Goal: Task Accomplishment & Management: Manage account settings

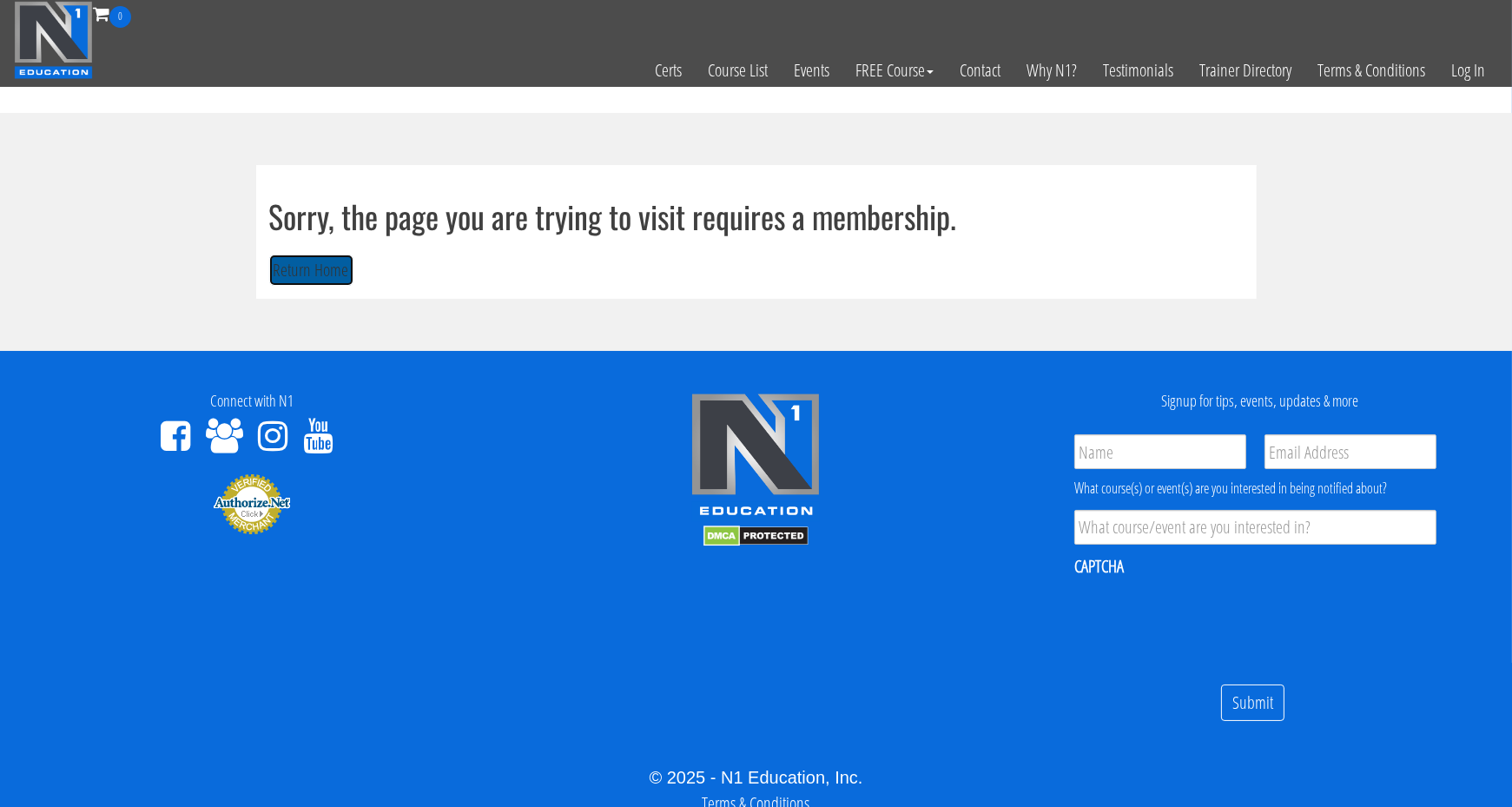
click at [303, 273] on button "Return Home" at bounding box center [311, 270] width 84 height 32
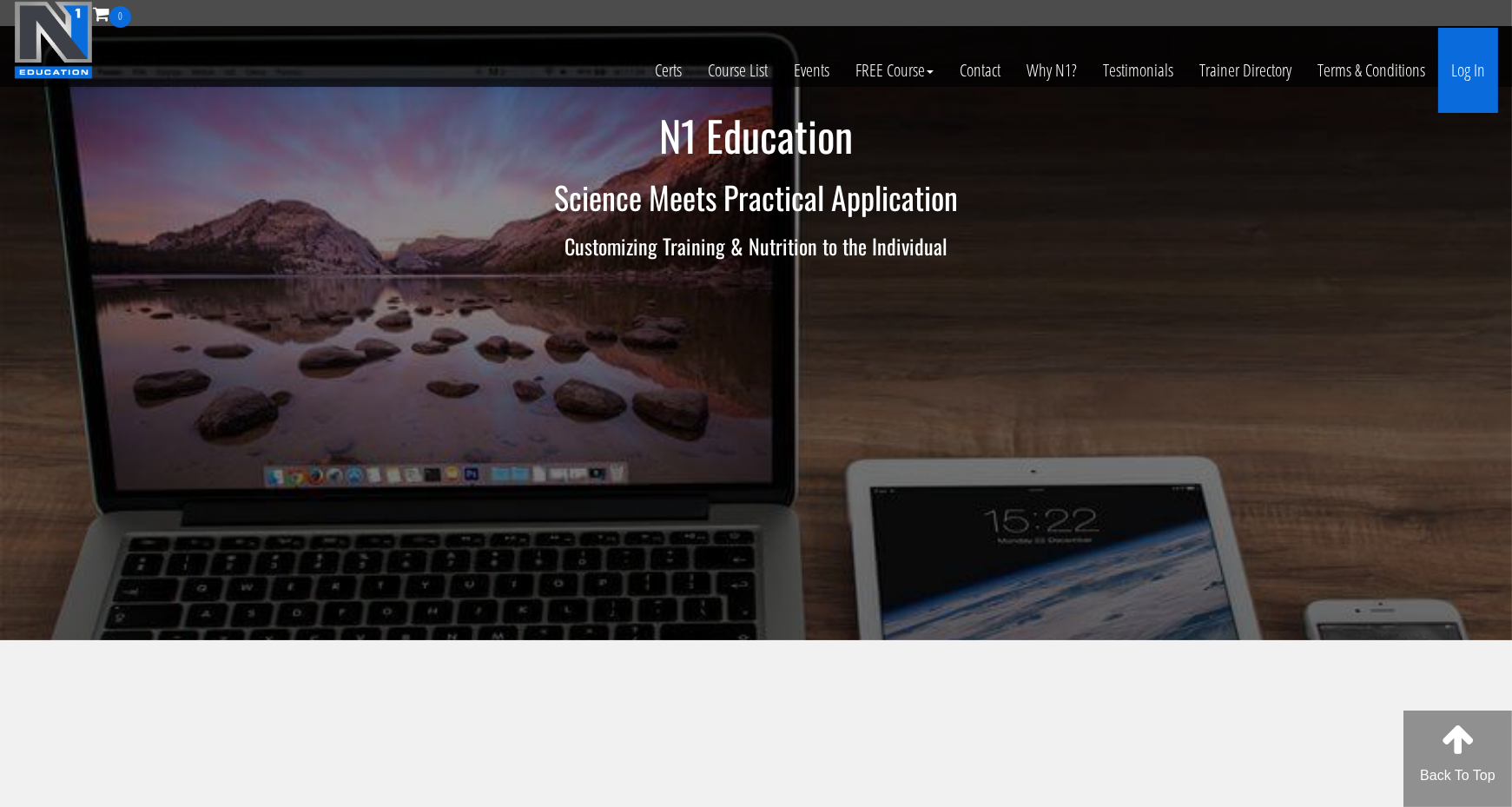
click at [1491, 67] on link "Log In" at bounding box center [1468, 69] width 60 height 85
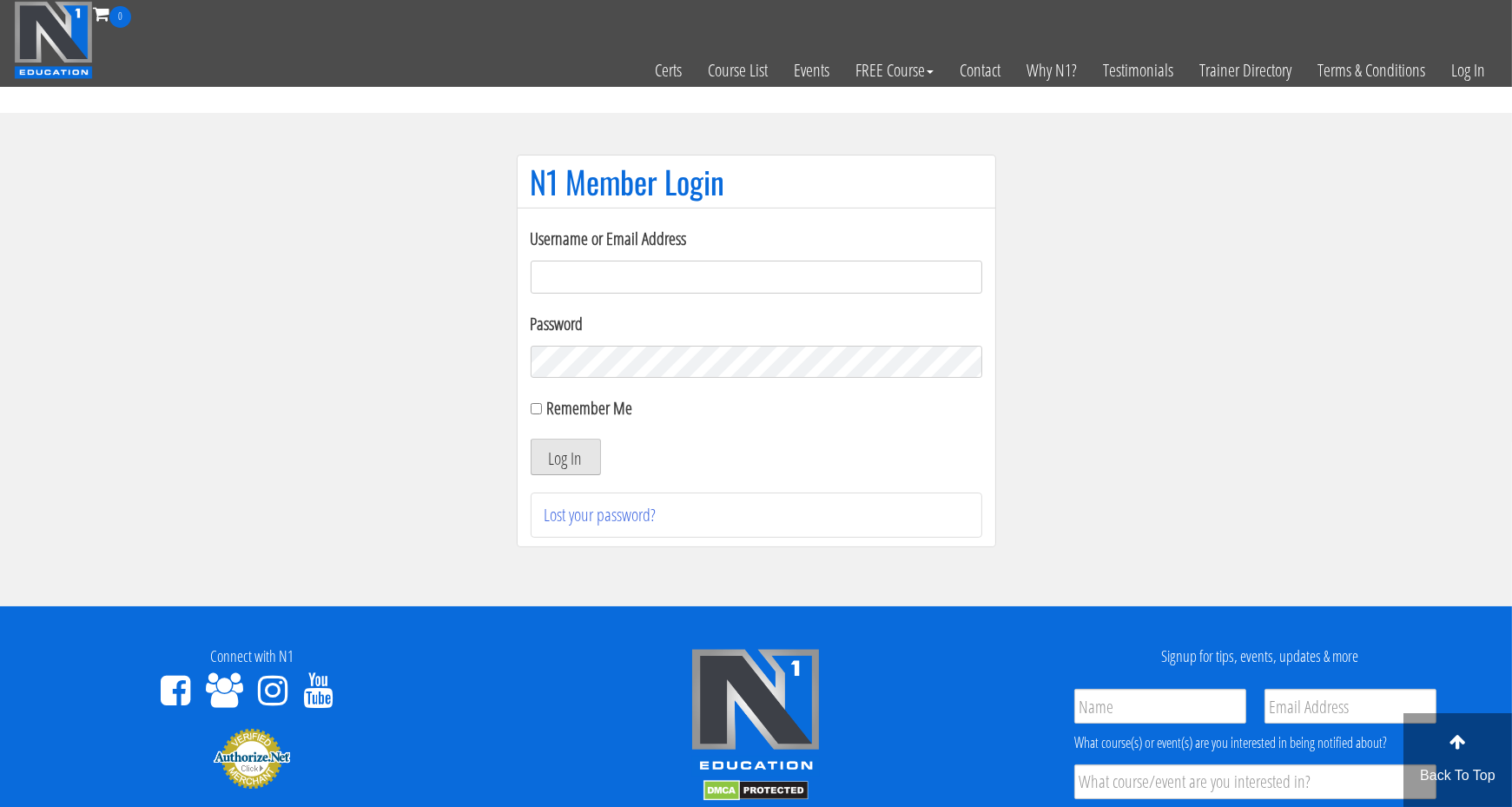
type input "[EMAIL_ADDRESS][DOMAIN_NAME]"
click at [577, 442] on button "Log In" at bounding box center [566, 456] width 70 height 36
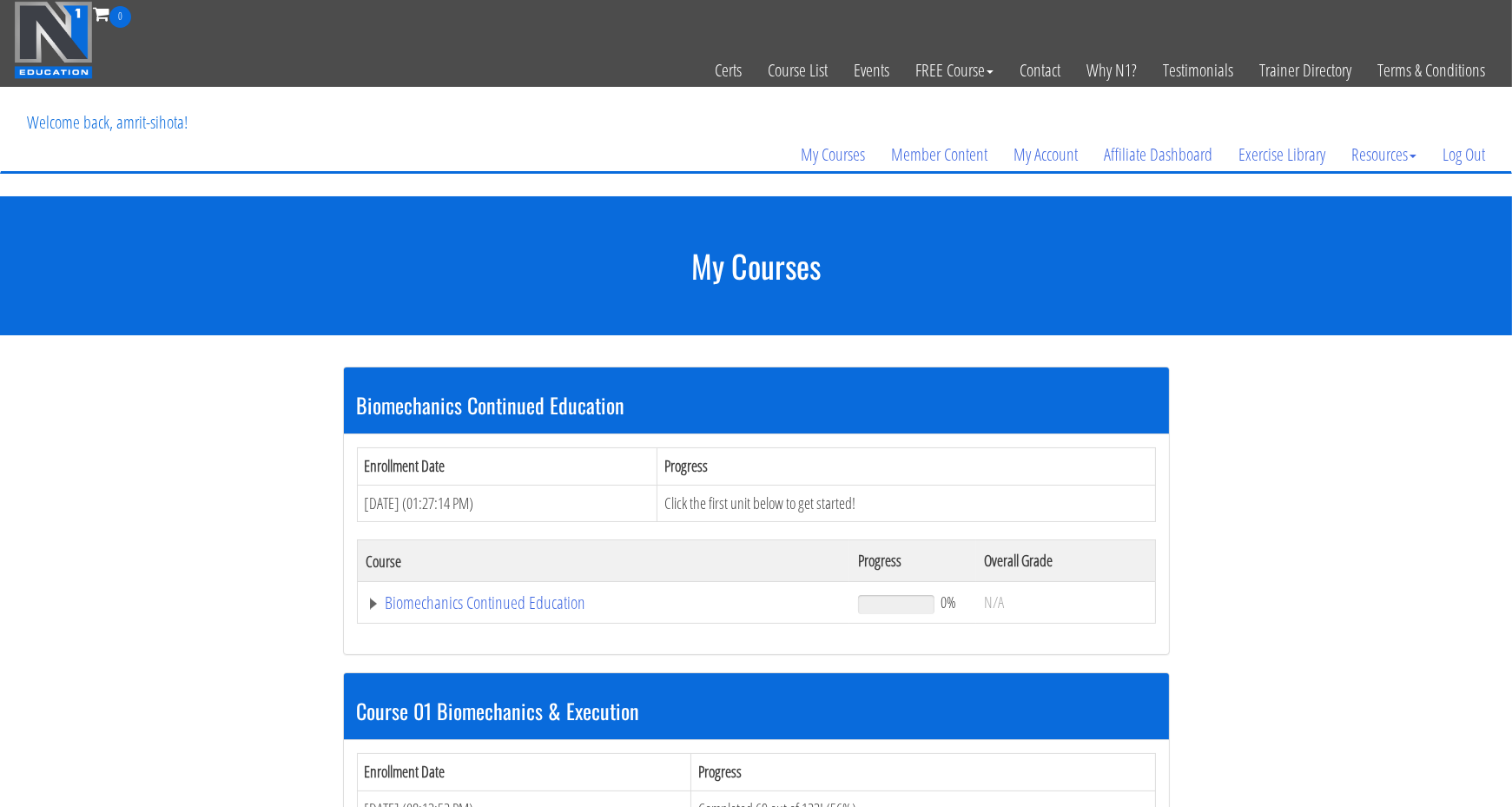
scroll to position [260, 0]
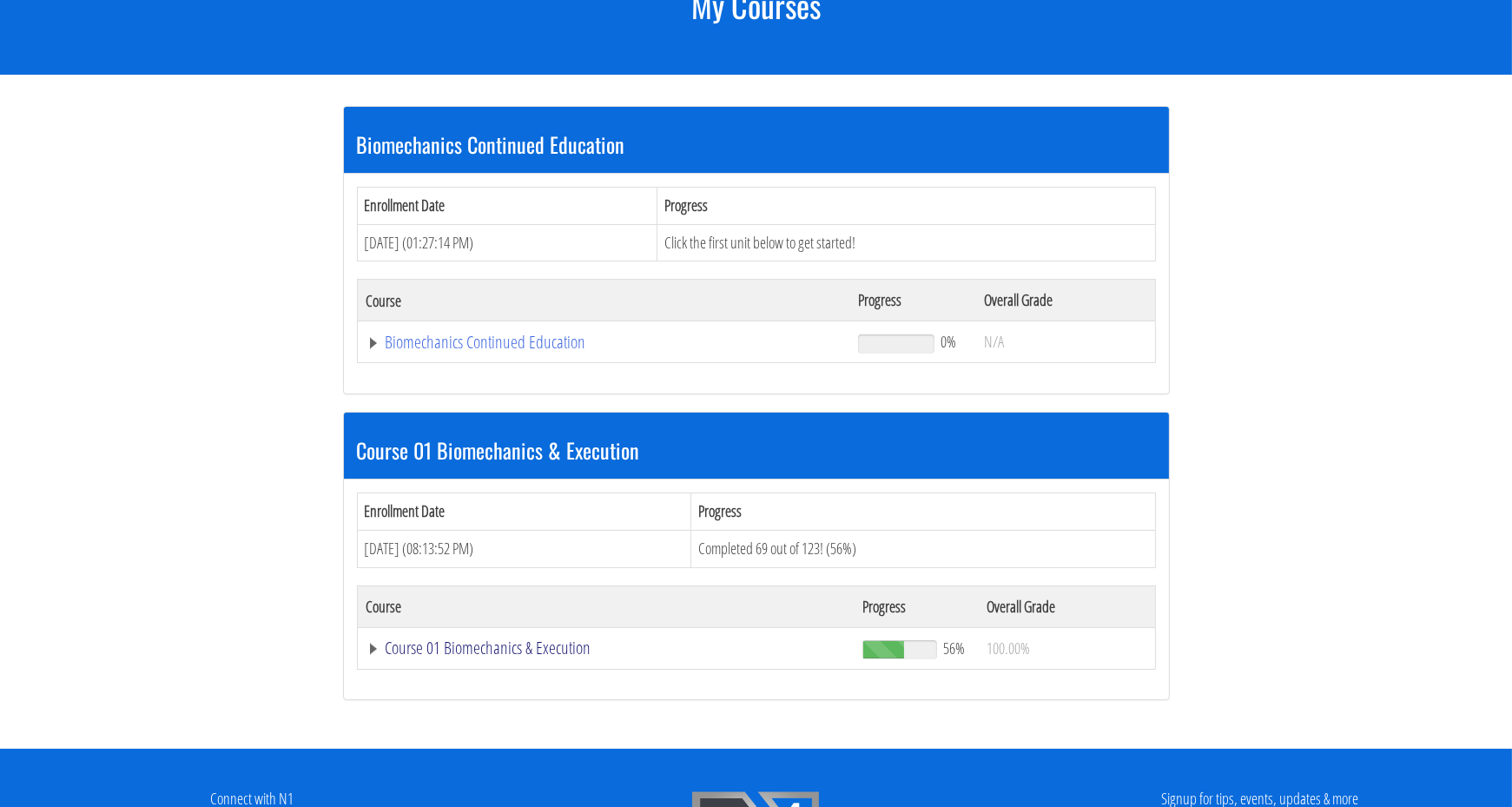
click at [464, 643] on link "Course 01 Biomechanics & Execution" at bounding box center [606, 649] width 479 height 18
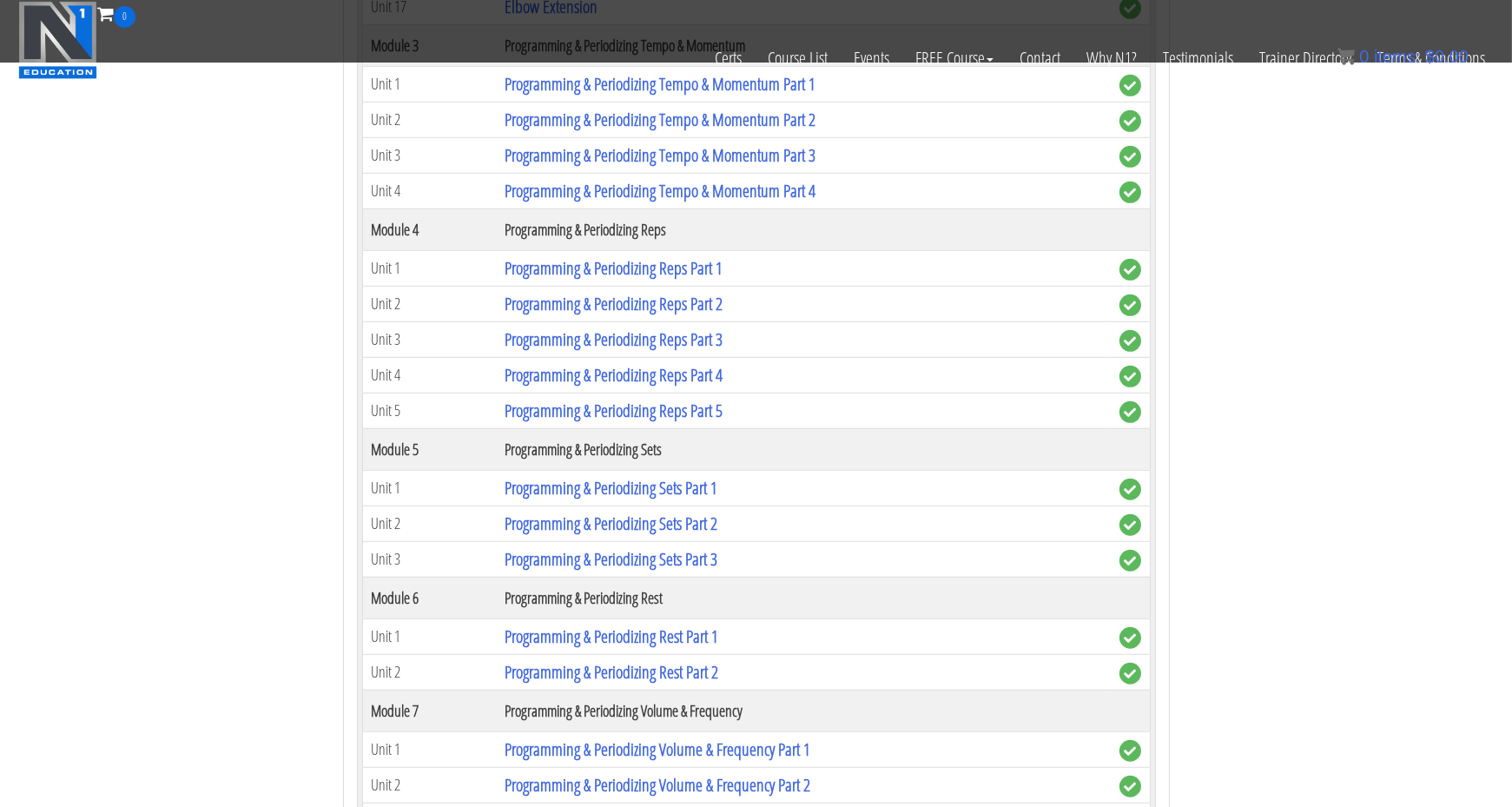
scroll to position [1650, 0]
